Goal: Task Accomplishment & Management: Manage account settings

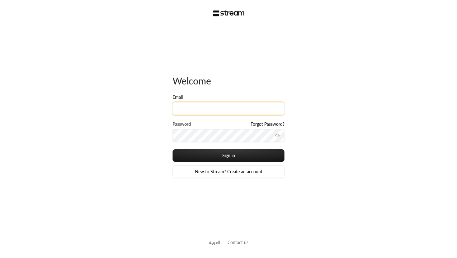
click at [227, 109] on input "Email" at bounding box center [228, 108] width 112 height 13
type input "technology+v2@streampay.sa"
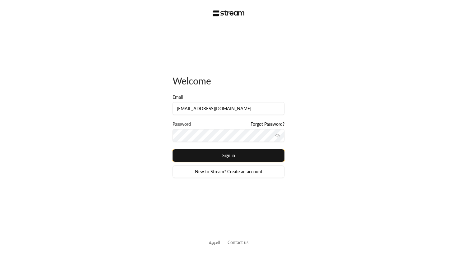
click at [226, 152] on button "Sign in" at bounding box center [228, 155] width 112 height 12
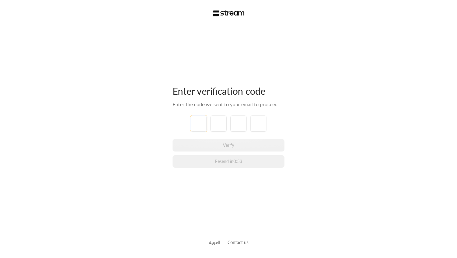
click at [201, 125] on input "tel" at bounding box center [198, 124] width 16 height 16
type input "0"
type input "7"
type input "6"
type input "3"
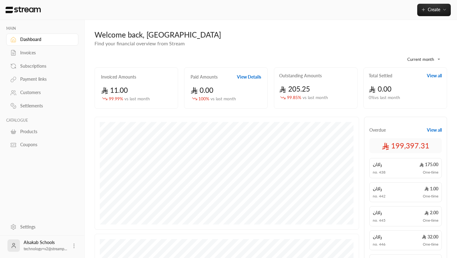
click at [31, 54] on div "Invoices" at bounding box center [45, 53] width 50 height 6
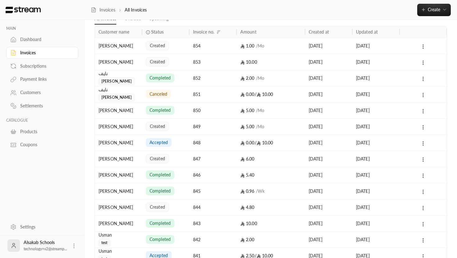
scroll to position [35, 0]
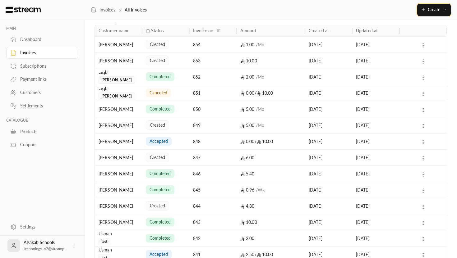
click at [431, 12] on span "Create" at bounding box center [434, 9] width 12 height 5
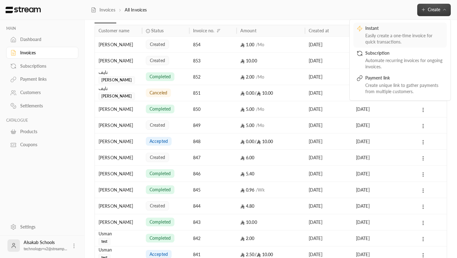
click at [386, 32] on div "Instant" at bounding box center [404, 28] width 78 height 7
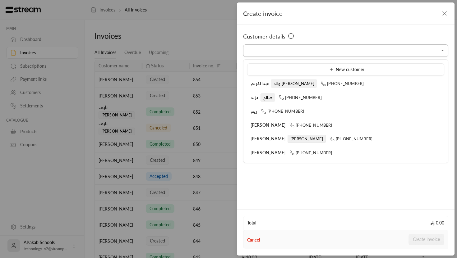
click at [296, 49] on input "Select customer" at bounding box center [345, 50] width 205 height 11
click at [274, 52] on input "Select customer" at bounding box center [345, 50] width 205 height 11
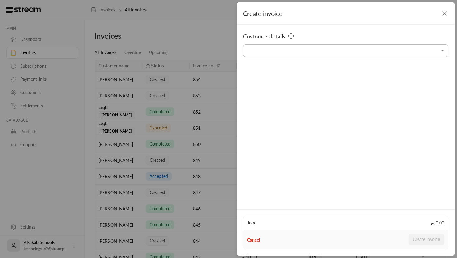
click at [417, 56] on div "Select customer" at bounding box center [345, 50] width 205 height 12
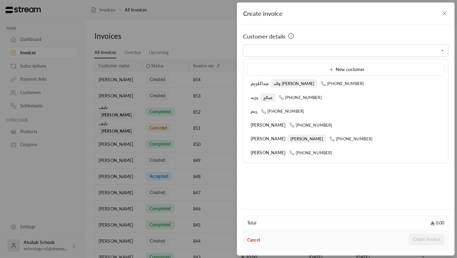
click at [419, 62] on ul "New customer عبدالكريم والد ماجد +966532000526 يزيد صالح +966559760764 ريم +966…" at bounding box center [345, 111] width 204 height 103
click at [410, 29] on div "Customer details Select customer Select customer" at bounding box center [346, 116] width 218 height 183
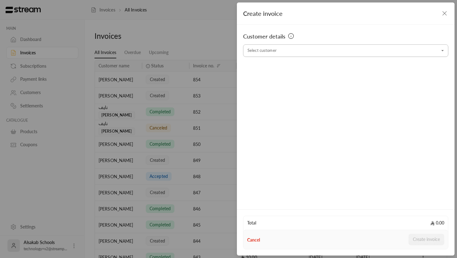
click at [441, 52] on icon "Open" at bounding box center [442, 51] width 6 height 6
click at [240, 132] on div "Customer details Select customer Select customer" at bounding box center [346, 116] width 218 height 183
click at [218, 115] on div "Create invoice Customer details Select customer Select customer Total 0.00 Canc…" at bounding box center [228, 129] width 457 height 258
click at [440, 7] on div "Create invoice" at bounding box center [346, 13] width 218 height 22
click at [441, 10] on icon "button" at bounding box center [444, 13] width 7 height 7
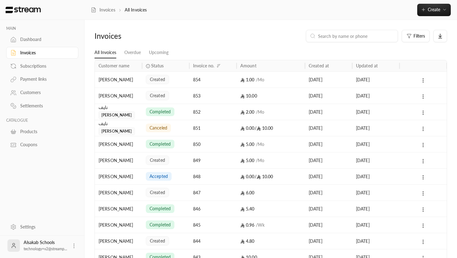
click at [32, 67] on div "Subscriptions" at bounding box center [45, 66] width 50 height 6
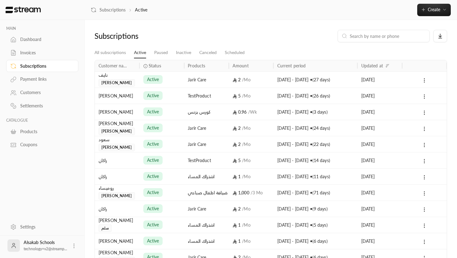
click at [39, 82] on div "Payment links" at bounding box center [45, 79] width 50 height 6
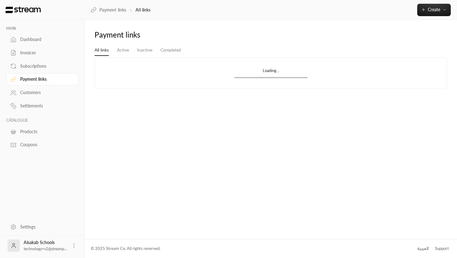
click at [36, 95] on div "Customers" at bounding box center [45, 92] width 50 height 6
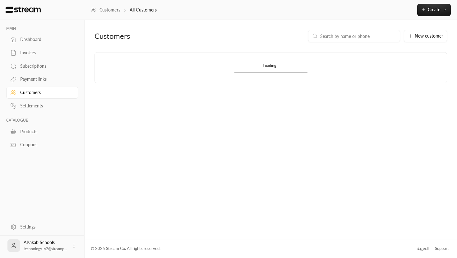
click at [41, 105] on div "Settlements" at bounding box center [45, 106] width 50 height 6
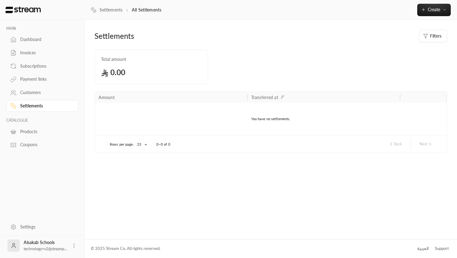
click at [18, 37] on link "Dashboard" at bounding box center [42, 40] width 72 height 12
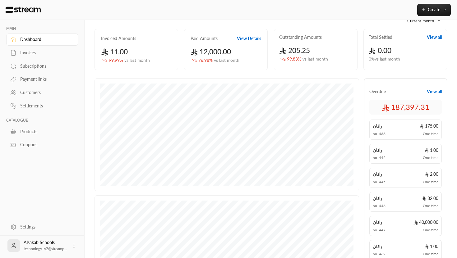
scroll to position [174, 0]
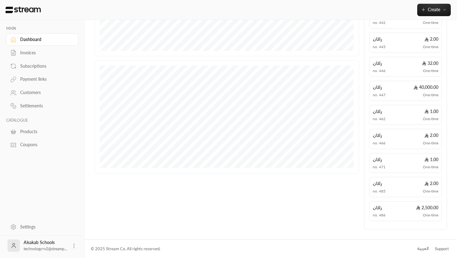
click at [422, 250] on div "العربية" at bounding box center [422, 249] width 11 height 6
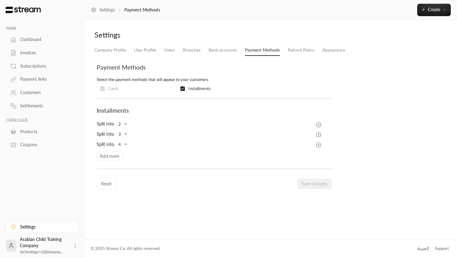
click at [34, 50] on div "Invoices" at bounding box center [45, 53] width 50 height 6
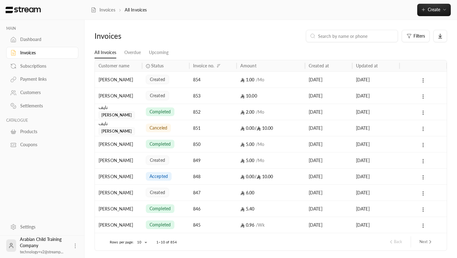
scroll to position [21, 0]
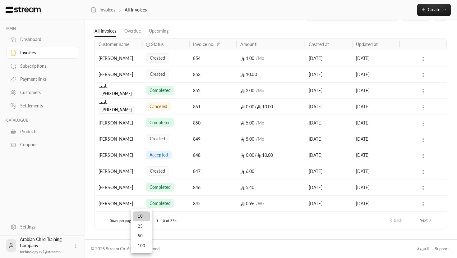
click at [140, 223] on body "MAIN Dashboard Invoices Subscriptions Payment links Customers Settlements CATAL…" at bounding box center [228, 108] width 457 height 258
click at [142, 245] on li "100" at bounding box center [141, 246] width 17 height 10
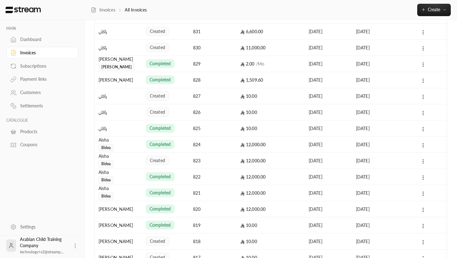
scroll to position [420, 0]
click at [218, 161] on div "823" at bounding box center [213, 160] width 40 height 16
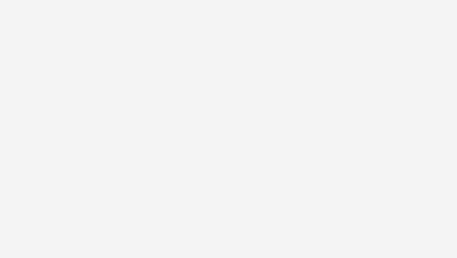
click at [195, 126] on div at bounding box center [228, 129] width 457 height 258
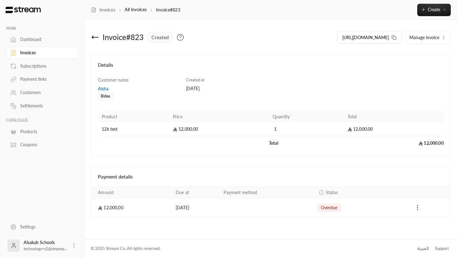
click at [416, 207] on icon "Payments" at bounding box center [417, 207] width 6 height 6
click at [422, 221] on li "Mark as paid" at bounding box center [431, 223] width 29 height 11
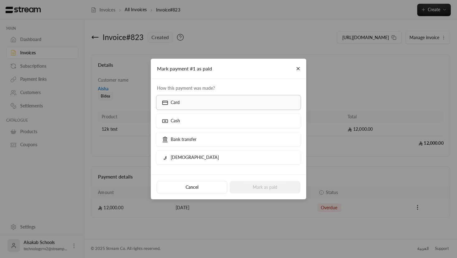
click at [165, 103] on icon at bounding box center [165, 103] width 6 height 6
click at [260, 178] on div "Cancel Mark as paid" at bounding box center [228, 187] width 155 height 25
click at [263, 184] on button "Mark as paid" at bounding box center [265, 187] width 71 height 12
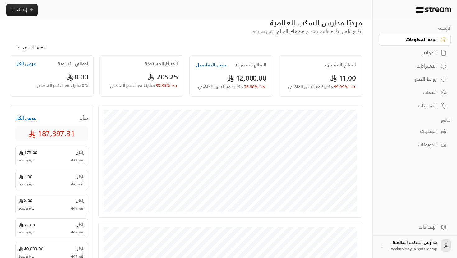
scroll to position [13, 0]
click at [432, 55] on div "الفواتير" at bounding box center [412, 53] width 50 height 6
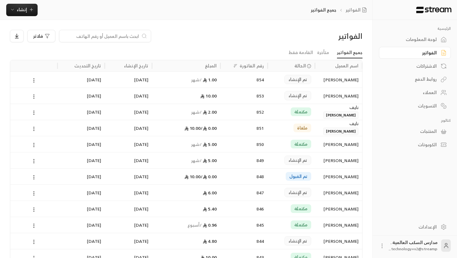
click at [430, 68] on div "الاشتراكات" at bounding box center [412, 66] width 50 height 6
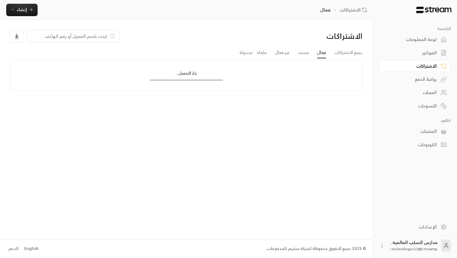
click at [428, 78] on div "روابط الدفع" at bounding box center [412, 79] width 50 height 6
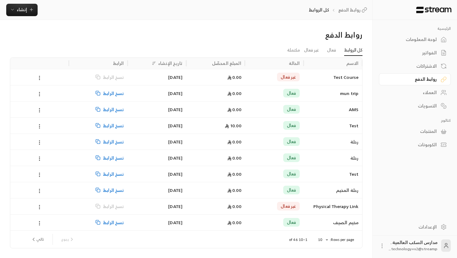
click at [427, 92] on div "العملاء" at bounding box center [412, 92] width 50 height 6
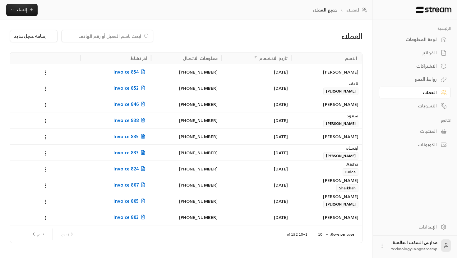
click at [426, 111] on link "التسويات" at bounding box center [415, 106] width 72 height 12
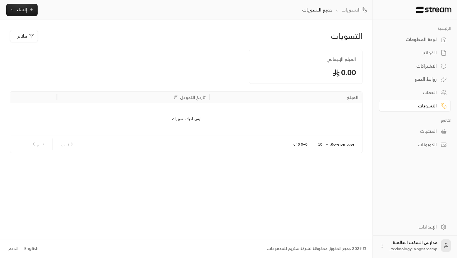
click at [433, 134] on div "المنتجات" at bounding box center [412, 131] width 50 height 6
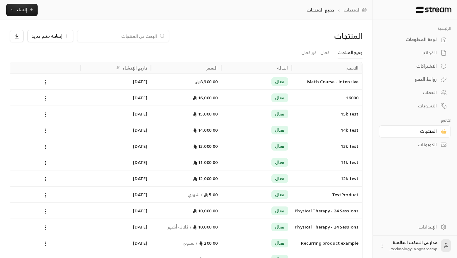
click at [431, 148] on div "الكوبونات" at bounding box center [412, 145] width 50 height 6
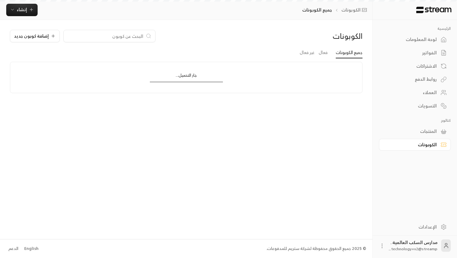
click at [438, 91] on link "العملاء" at bounding box center [415, 93] width 72 height 12
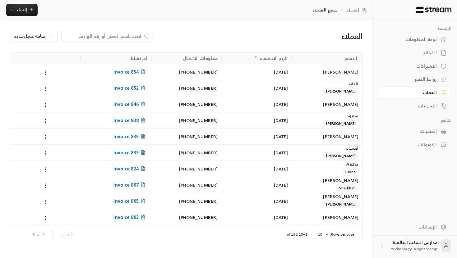
click at [429, 132] on div "المنتجات" at bounding box center [412, 131] width 50 height 6
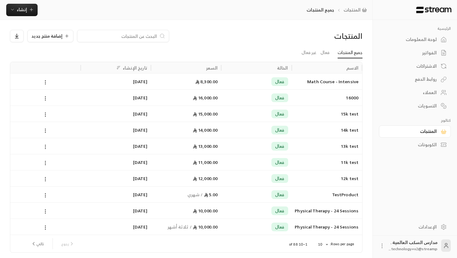
click at [418, 145] on div "الكوبونات" at bounding box center [412, 145] width 50 height 6
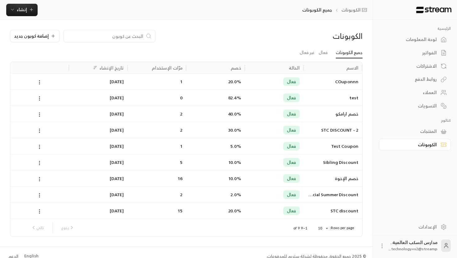
click at [433, 42] on div "لوحة المعلومات" at bounding box center [412, 39] width 50 height 6
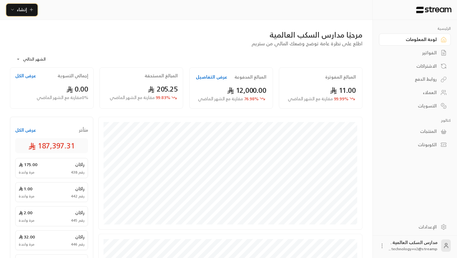
click at [15, 12] on span "إنشاء" at bounding box center [22, 10] width 24 height 8
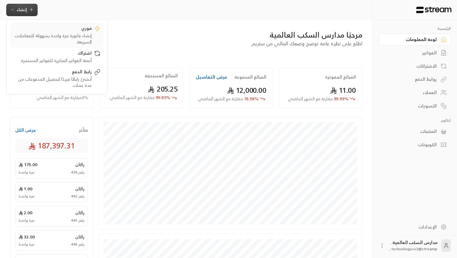
click at [82, 39] on div "إنشاء فاتورة مرة واحدة بسهولة للمعاملات السريعة." at bounding box center [52, 39] width 78 height 12
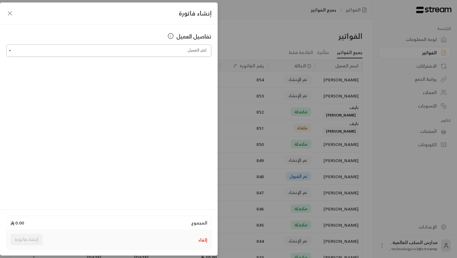
click at [169, 51] on input "اختر العميل" at bounding box center [108, 50] width 205 height 11
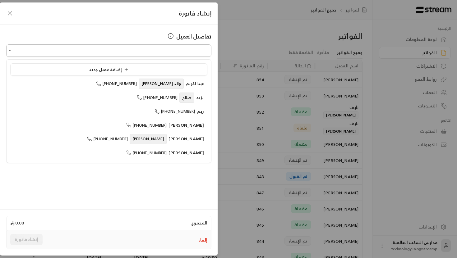
click at [169, 48] on input "اختر العميل" at bounding box center [108, 50] width 205 height 11
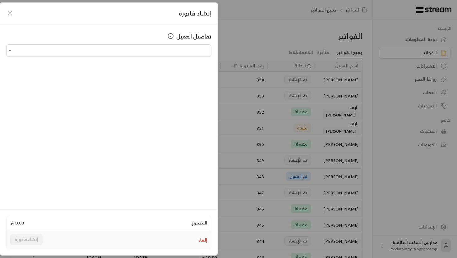
click at [144, 38] on div "تفاصيل العميل" at bounding box center [108, 36] width 205 height 9
click at [11, 53] on icon "Open" at bounding box center [10, 51] width 6 height 6
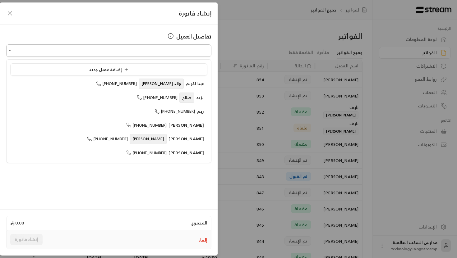
type input "*"
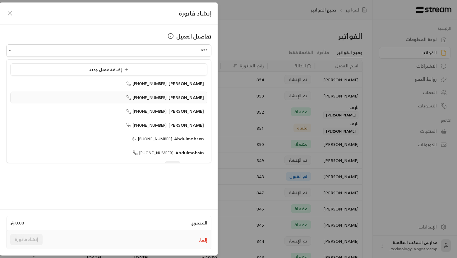
click at [95, 99] on div "Abdullah Alsinan +966561040999" at bounding box center [109, 97] width 190 height 7
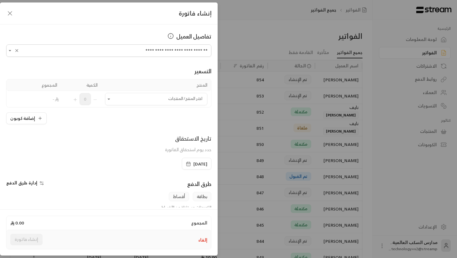
click at [70, 63] on div "التسعير المنتج الكمية المجموع اختر المنتج/المنتجات اختر المنتج/المنتجات 0 - إضا…" at bounding box center [108, 90] width 205 height 67
click at [143, 50] on input "**********" at bounding box center [108, 50] width 205 height 11
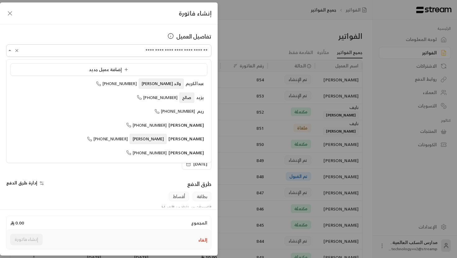
click at [109, 38] on div "تفاصيل العميل" at bounding box center [108, 36] width 205 height 9
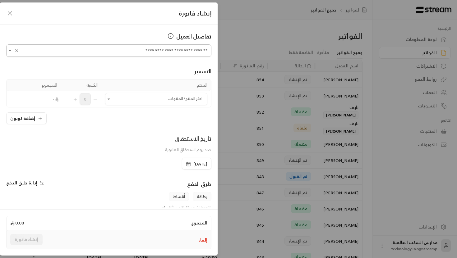
click at [99, 51] on input "**********" at bounding box center [108, 50] width 205 height 11
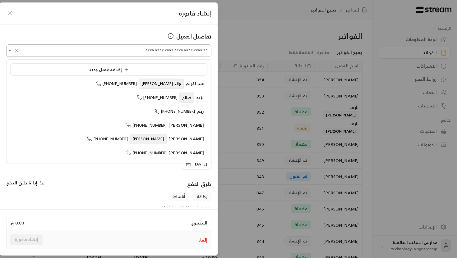
scroll to position [148, 0]
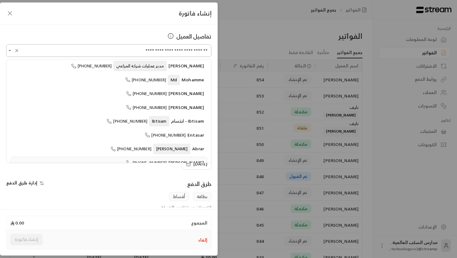
click at [103, 44] on div "**********" at bounding box center [108, 50] width 205 height 12
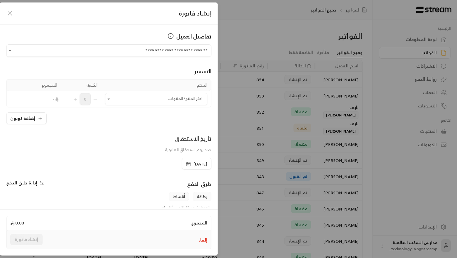
click at [110, 38] on div "تفاصيل العميل" at bounding box center [108, 36] width 205 height 9
click at [109, 54] on input "**********" at bounding box center [108, 50] width 205 height 11
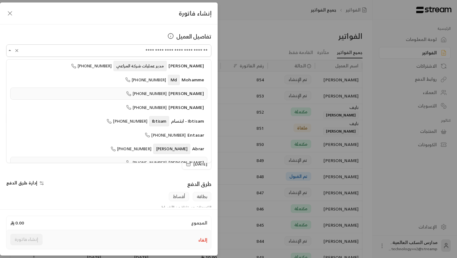
scroll to position [0, 0]
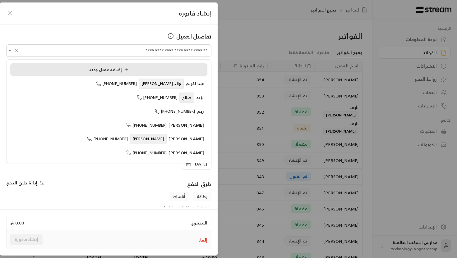
click at [95, 63] on li "إضافة عميل جديد" at bounding box center [108, 69] width 197 height 12
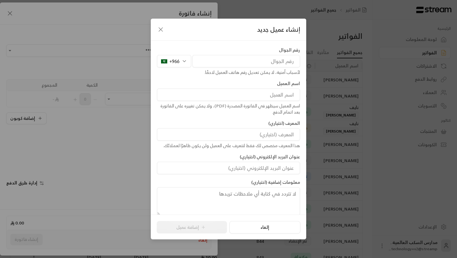
type input "**********"
click at [222, 57] on input "tel" at bounding box center [246, 61] width 108 height 12
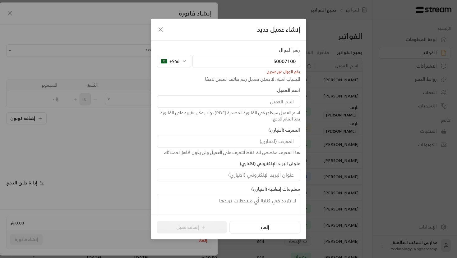
click at [280, 62] on input "50007100" at bounding box center [246, 61] width 108 height 12
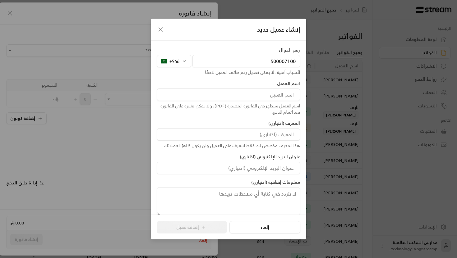
type input "500007100"
click at [240, 75] on div "لأسباب أمنية، لا يمكن تعديل رقم هاتف العميل لاحقًا." at bounding box center [228, 72] width 143 height 6
click at [275, 98] on input at bounding box center [228, 95] width 143 height 12
type input "j"
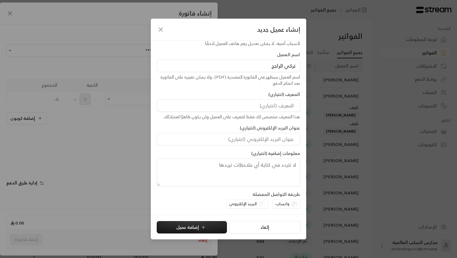
type input "تركي الراجح"
click at [275, 105] on input at bounding box center [228, 105] width 143 height 12
click at [280, 106] on input at bounding box center [228, 105] width 143 height 12
type input "و"
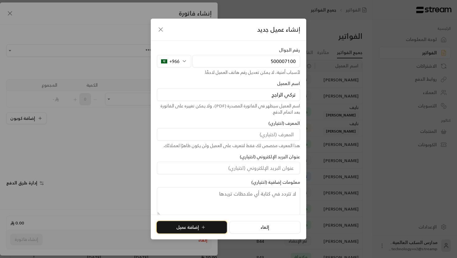
click at [186, 228] on button "إضافة عميل" at bounding box center [192, 227] width 70 height 12
type input "**********"
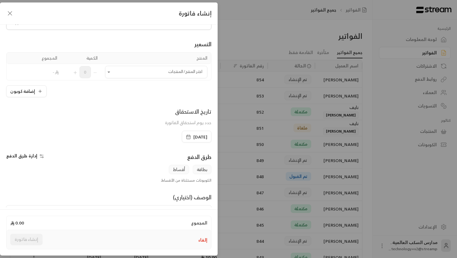
scroll to position [36, 0]
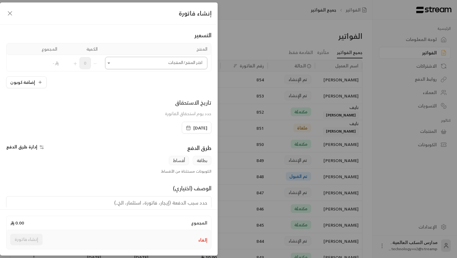
click at [109, 65] on icon "Open" at bounding box center [109, 63] width 6 height 6
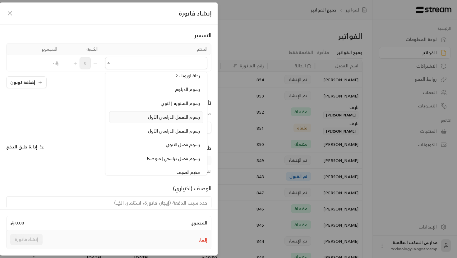
scroll to position [270, 0]
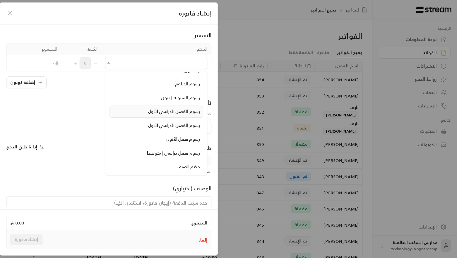
click at [179, 114] on span "رسوم الفصل الدراسي الأول" at bounding box center [174, 112] width 52 height 8
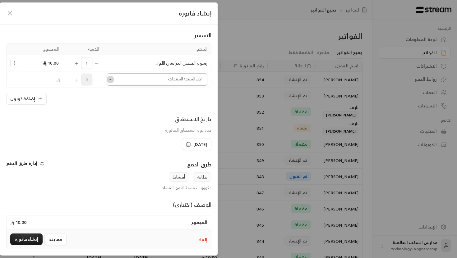
click at [112, 79] on icon "Open" at bounding box center [110, 79] width 6 height 6
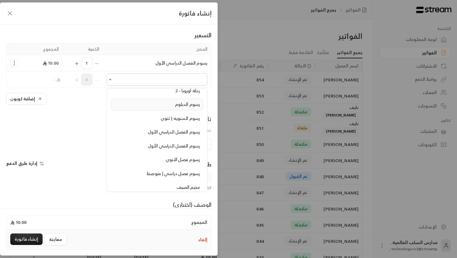
scroll to position [267, 0]
click at [177, 134] on span "رسوم الفصل الدراسي الأول" at bounding box center [174, 132] width 52 height 8
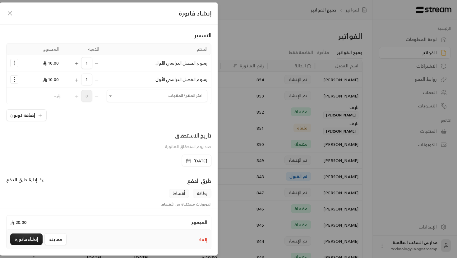
click at [15, 63] on icon "Selected Products" at bounding box center [14, 63] width 6 height 6
click at [26, 76] on link "إضافة كوبون" at bounding box center [34, 78] width 39 height 11
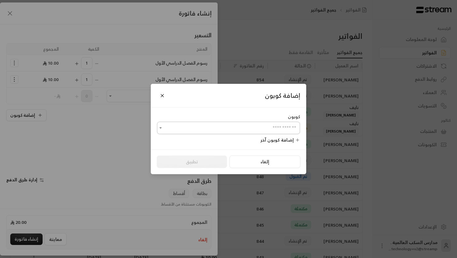
click at [177, 131] on input "اختر العميل" at bounding box center [228, 128] width 143 height 11
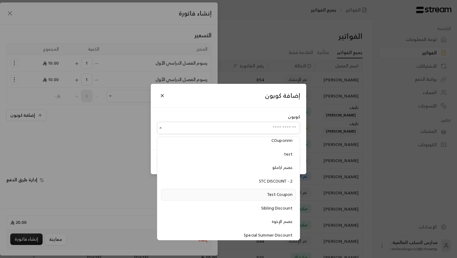
scroll to position [22, 0]
click at [137, 159] on div "إضافة كوبون كوبون ​ إضافة كوبون آخر إلغاء تطبيق" at bounding box center [228, 129] width 457 height 258
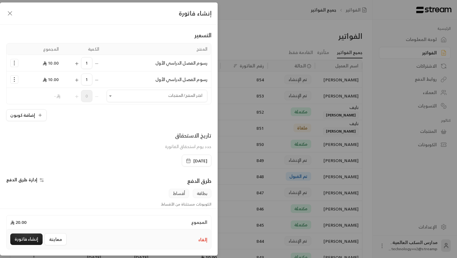
click at [15, 80] on icon "Selected Products" at bounding box center [14, 79] width 6 height 6
click at [38, 94] on span "إضافة كوبون" at bounding box center [38, 94] width 23 height 7
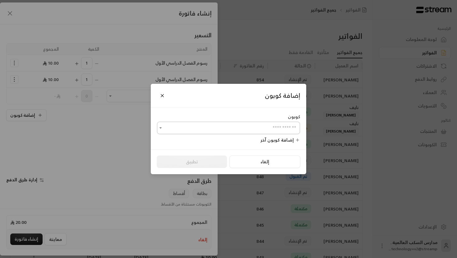
click at [169, 130] on input "اختر العميل" at bounding box center [228, 128] width 143 height 11
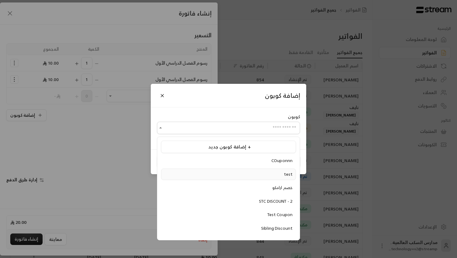
scroll to position [37, 0]
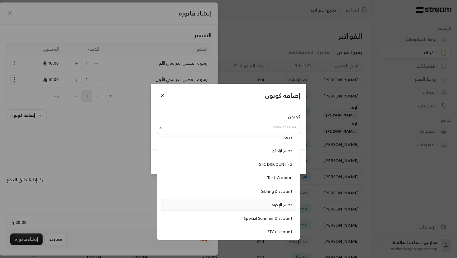
click at [268, 207] on div "خصم الإخوة" at bounding box center [228, 205] width 128 height 6
type input "**********"
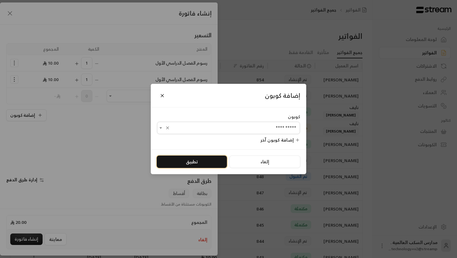
click at [205, 159] on button "تطبيق" at bounding box center [192, 162] width 70 height 12
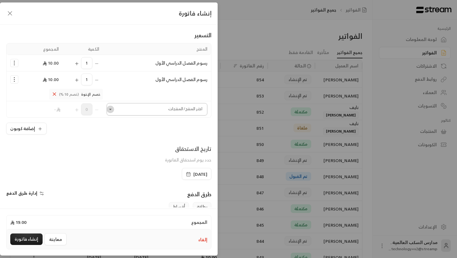
click at [112, 110] on icon "Open" at bounding box center [110, 109] width 6 height 6
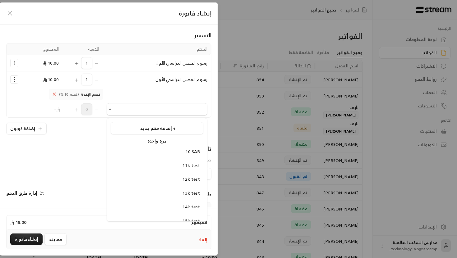
click at [89, 127] on div "إضافة كوبون" at bounding box center [108, 129] width 205 height 12
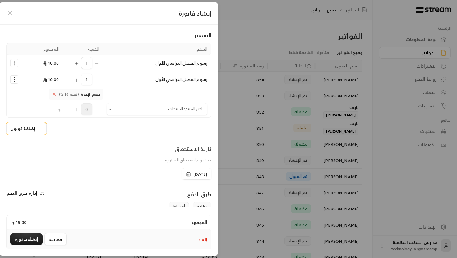
click at [21, 133] on button "إضافة كوبون" at bounding box center [26, 129] width 40 height 12
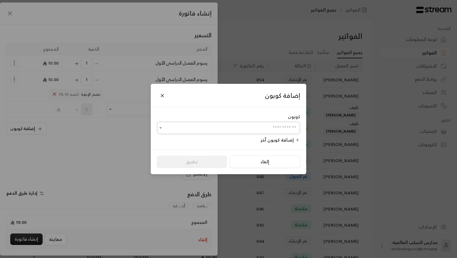
click at [160, 129] on icon "Open" at bounding box center [161, 128] width 6 height 6
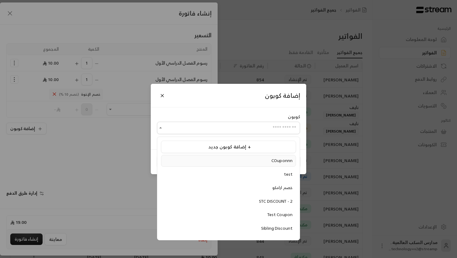
scroll to position [30, 0]
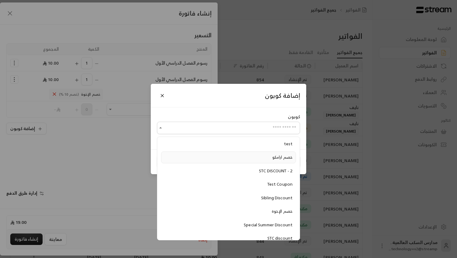
click at [241, 158] on div "خصم ارامكو" at bounding box center [228, 157] width 128 height 6
type input "**********"
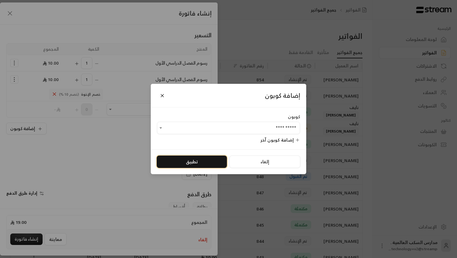
click at [176, 164] on button "تطبيق" at bounding box center [192, 162] width 70 height 12
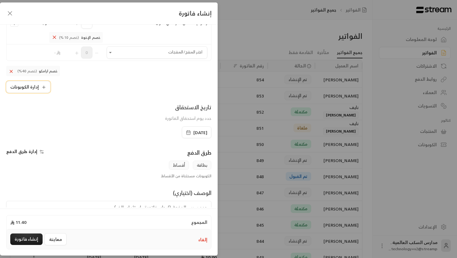
scroll to position [122, 0]
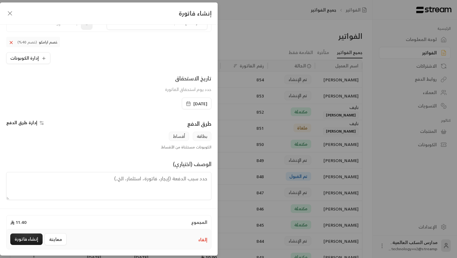
click at [39, 121] on icon "button" at bounding box center [41, 123] width 5 height 5
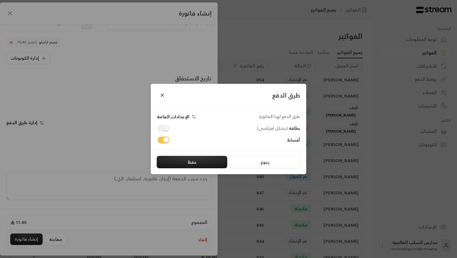
click at [127, 134] on div "طرق الدفع طرق الدفع لهذا الفاتورة: الإعدادات العامة بطاقة ( بشكل افتراضي ) أقسا…" at bounding box center [228, 129] width 457 height 258
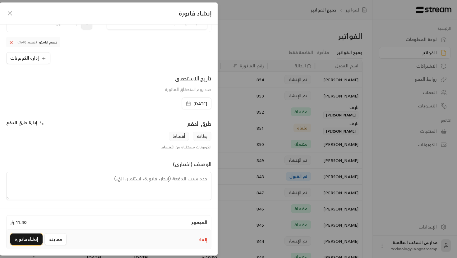
click at [21, 237] on button "إنشاء فاتورة" at bounding box center [26, 239] width 32 height 11
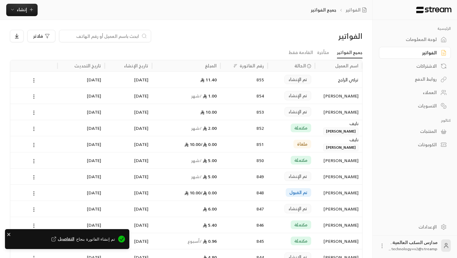
click at [71, 239] on span "التفاصيل" at bounding box center [62, 239] width 24 height 6
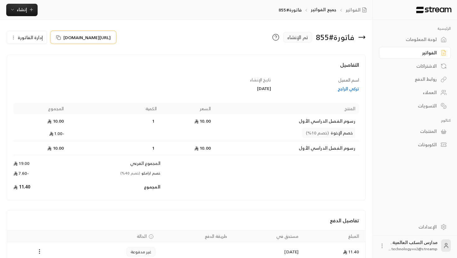
click at [90, 39] on span "https://streampay.sa/s/dCjHr" at bounding box center [86, 37] width 47 height 7
click at [365, 37] on icon at bounding box center [364, 37] width 1 height 2
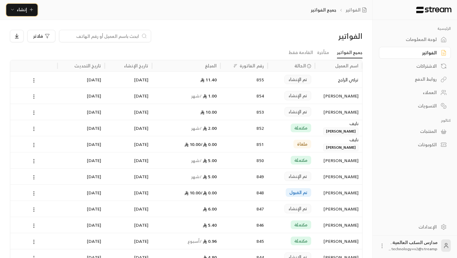
click at [8, 10] on button "إنشاء" at bounding box center [21, 10] width 31 height 12
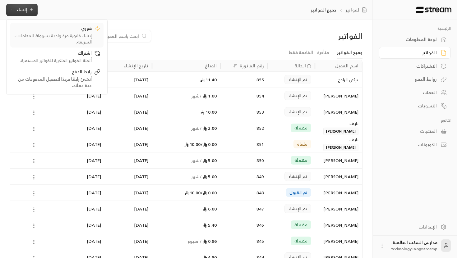
click at [54, 27] on div "فوري" at bounding box center [52, 28] width 78 height 7
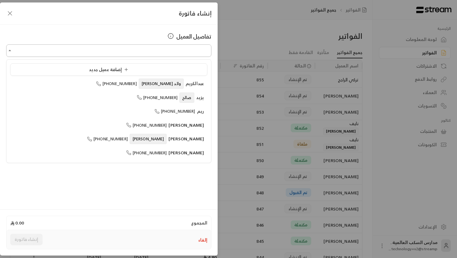
click at [159, 55] on input "اختر العميل" at bounding box center [108, 50] width 205 height 11
type input "*"
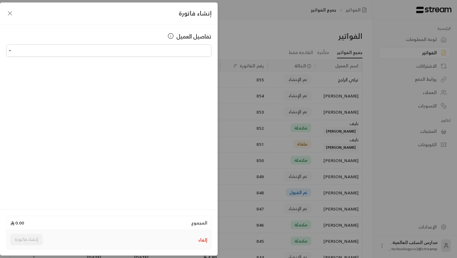
click at [226, 93] on div "إنشاء فاتورة تفاصيل العميل اختر العميل اختر العميل المجموع 0.00 إلغاء إنشاء فات…" at bounding box center [228, 129] width 457 height 258
click at [265, 58] on div "إنشاء فاتورة تفاصيل العميل اختر العميل اختر العميل المجموع 0.00 إلغاء إنشاء فات…" at bounding box center [228, 129] width 457 height 258
click at [9, 12] on icon "button" at bounding box center [9, 13] width 7 height 7
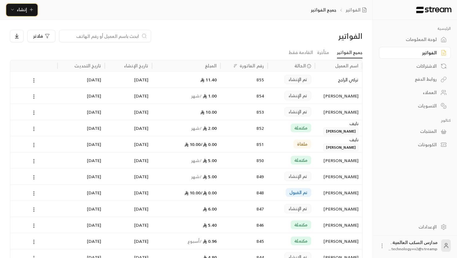
click at [14, 11] on icon "button" at bounding box center [12, 9] width 5 height 5
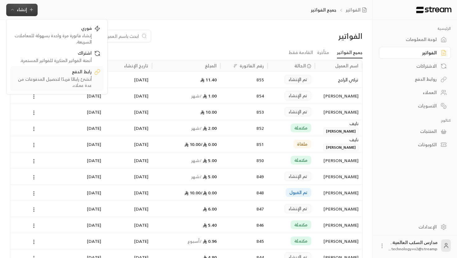
click at [70, 79] on div "أنشئ رابطًا فريدًا لتحصيل المدفوعات من عدة عملاء." at bounding box center [52, 82] width 78 height 12
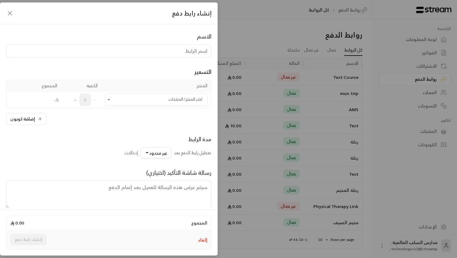
click at [177, 50] on input at bounding box center [108, 50] width 205 height 13
type input "n"
type input "رحلة"
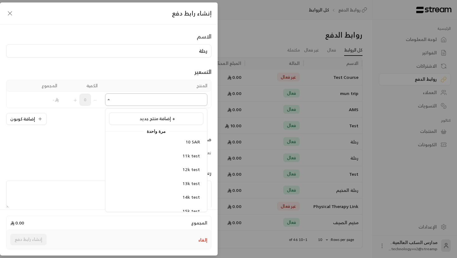
click at [125, 101] on input "اختر المنتج/المنتجات" at bounding box center [156, 99] width 102 height 11
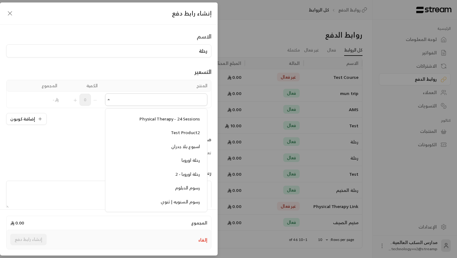
scroll to position [211, 0]
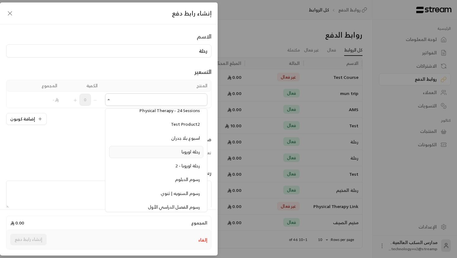
click at [181, 149] on span "رحلة اوروبا" at bounding box center [190, 152] width 18 height 8
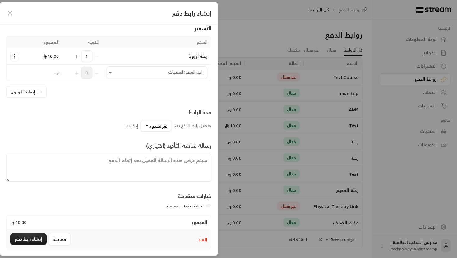
scroll to position [56, 0]
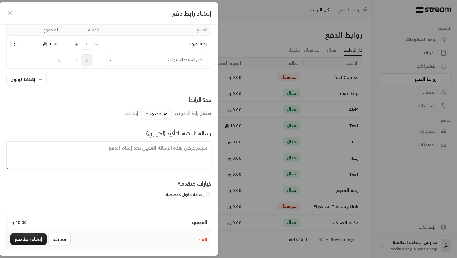
click at [151, 112] on span "غير محدود" at bounding box center [158, 114] width 18 height 8
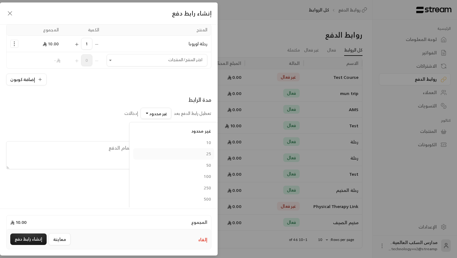
click at [191, 155] on div "25" at bounding box center [173, 154] width 75 height 7
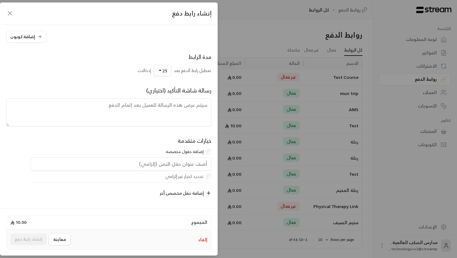
scroll to position [0, 0]
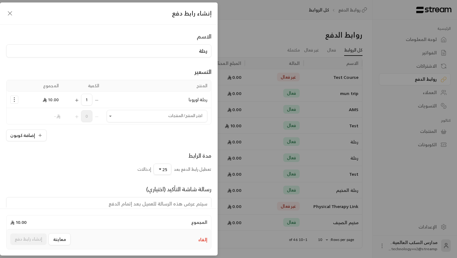
click at [194, 51] on input "رحلة" at bounding box center [108, 50] width 205 height 13
type input "باص"
click at [14, 99] on icon "Selected Products" at bounding box center [14, 100] width 6 height 6
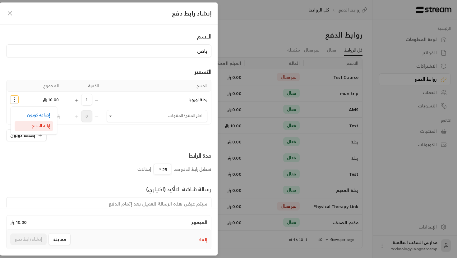
click at [35, 128] on span "إزالة المنتج" at bounding box center [41, 125] width 18 height 7
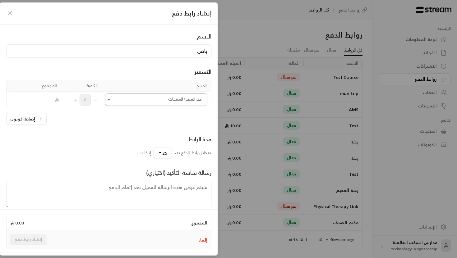
click at [112, 99] on button "Open" at bounding box center [108, 99] width 7 height 7
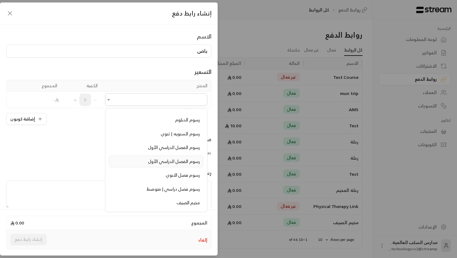
scroll to position [269, 0]
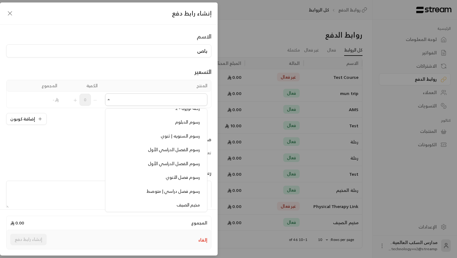
click at [94, 153] on div "مدة الرابط تعطيل رابط الدفع بعد 25 غير محدود 10 25 50 100 250 500 1000 مخصص إدخ…" at bounding box center [108, 147] width 211 height 24
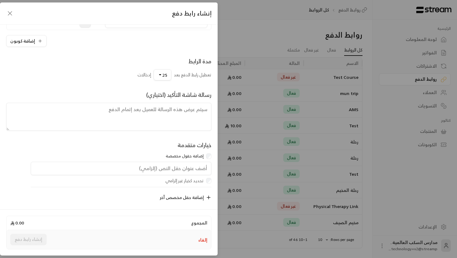
scroll to position [82, 0]
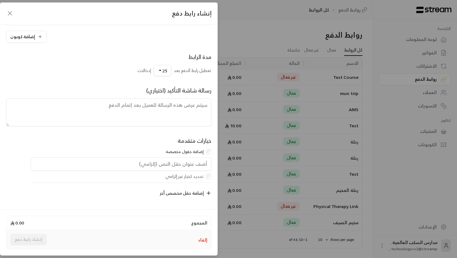
click at [245, 66] on div "إنشاء رابط دفع الاسم باص التسعير المنتج الكمية المجموع اختر المنتج/المنتجات اخت…" at bounding box center [228, 129] width 457 height 258
click at [8, 13] on icon "button" at bounding box center [9, 13] width 7 height 7
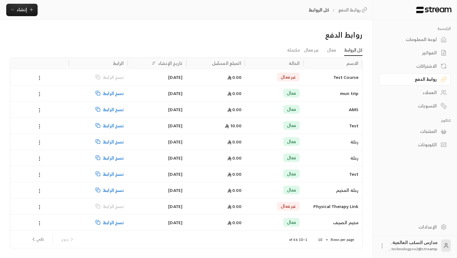
click at [434, 33] on div "لوحة المعلومات" at bounding box center [415, 38] width 72 height 13
drag, startPoint x: 350, startPoint y: 2, endPoint x: 433, endPoint y: 40, distance: 90.9
click at [433, 40] on div "لوحة المعلومات" at bounding box center [412, 39] width 50 height 6
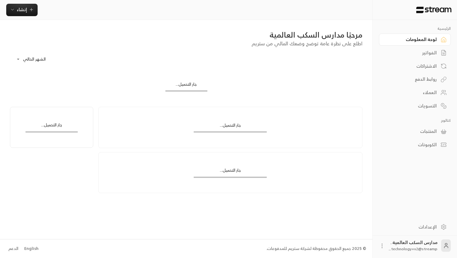
click at [432, 40] on div "لوحة المعلومات" at bounding box center [412, 39] width 50 height 6
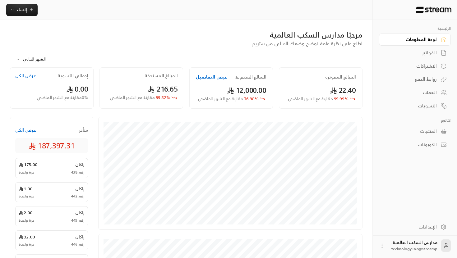
click at [30, 61] on body "**********" at bounding box center [228, 129] width 457 height 258
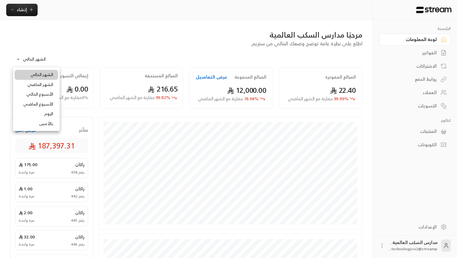
click at [30, 61] on div at bounding box center [228, 129] width 457 height 258
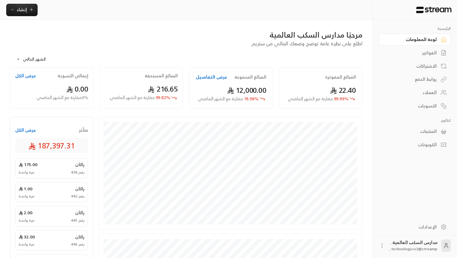
click at [427, 52] on div "الفواتير" at bounding box center [412, 53] width 50 height 6
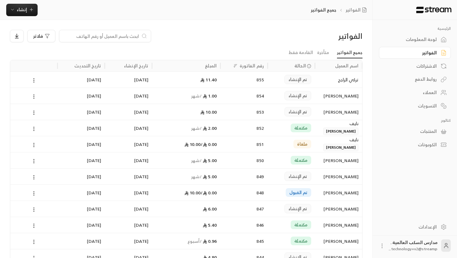
click at [428, 68] on div "الاشتراكات" at bounding box center [412, 66] width 50 height 6
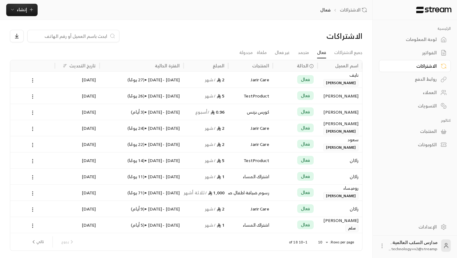
click at [430, 80] on div "روابط الدفع" at bounding box center [412, 79] width 50 height 6
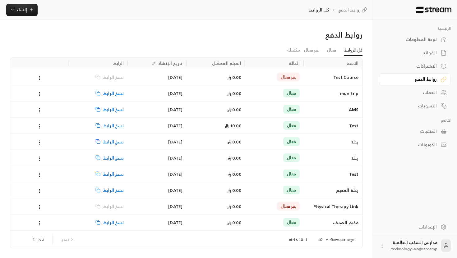
click at [431, 94] on div "العملاء" at bounding box center [412, 92] width 50 height 6
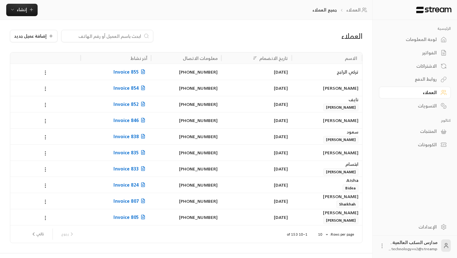
click at [426, 107] on div "التسويات" at bounding box center [412, 106] width 50 height 6
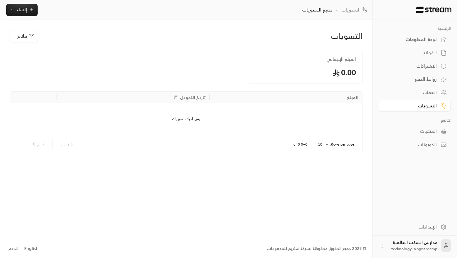
click at [434, 130] on div "المنتجات" at bounding box center [412, 131] width 50 height 6
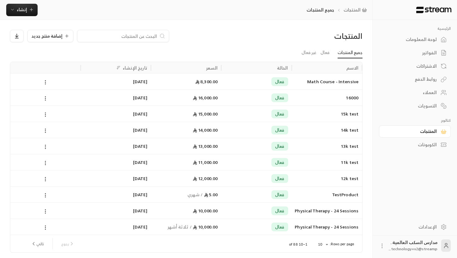
click at [423, 150] on link "الكوبونات" at bounding box center [415, 145] width 72 height 12
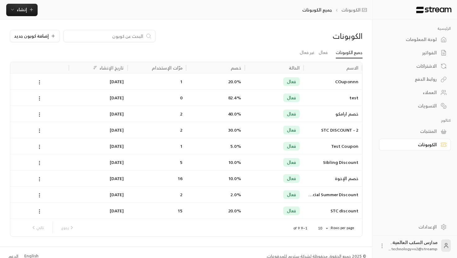
click at [435, 42] on div "لوحة المعلومات" at bounding box center [412, 39] width 50 height 6
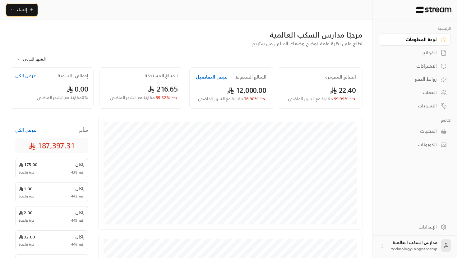
click at [12, 9] on icon "button" at bounding box center [12, 9] width 5 height 5
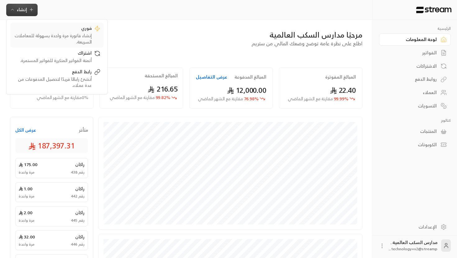
click at [87, 35] on div "إنشاء فاتورة مرة واحدة بسهولة للمعاملات السريعة." at bounding box center [52, 39] width 78 height 12
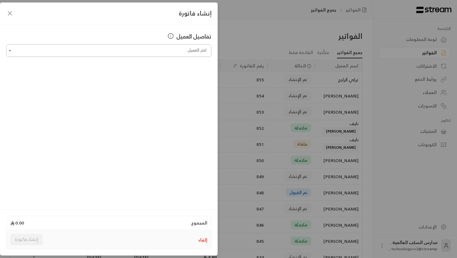
click at [179, 53] on input "اختر العميل" at bounding box center [108, 50] width 205 height 11
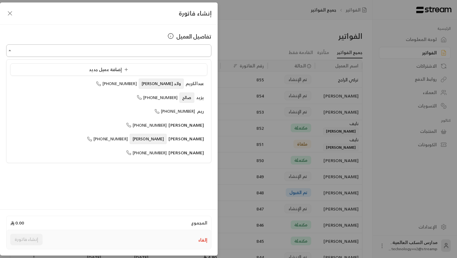
click at [192, 52] on input "اختر العميل" at bounding box center [108, 50] width 205 height 11
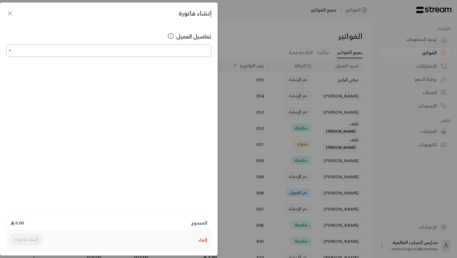
click at [194, 53] on input "اختر العميل" at bounding box center [108, 50] width 205 height 11
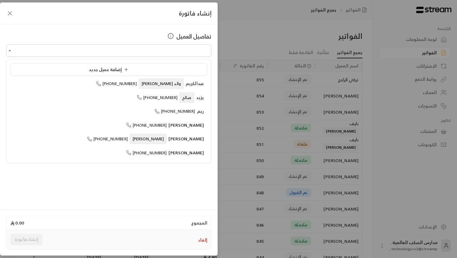
click at [231, 97] on div "إنشاء فاتورة تفاصيل العميل اختر العميل اختر العميل المجموع 0.00 إلغاء إنشاء فات…" at bounding box center [228, 129] width 457 height 258
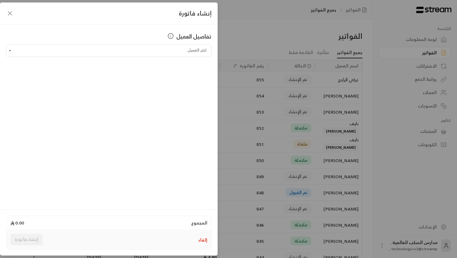
click at [10, 14] on icon "button" at bounding box center [9, 13] width 7 height 7
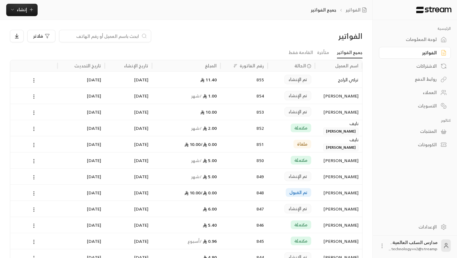
click at [181, 48] on ul "جميع الفواتير متأخرة القادمة فقط" at bounding box center [186, 52] width 352 height 11
